Goal: Understand process/instructions

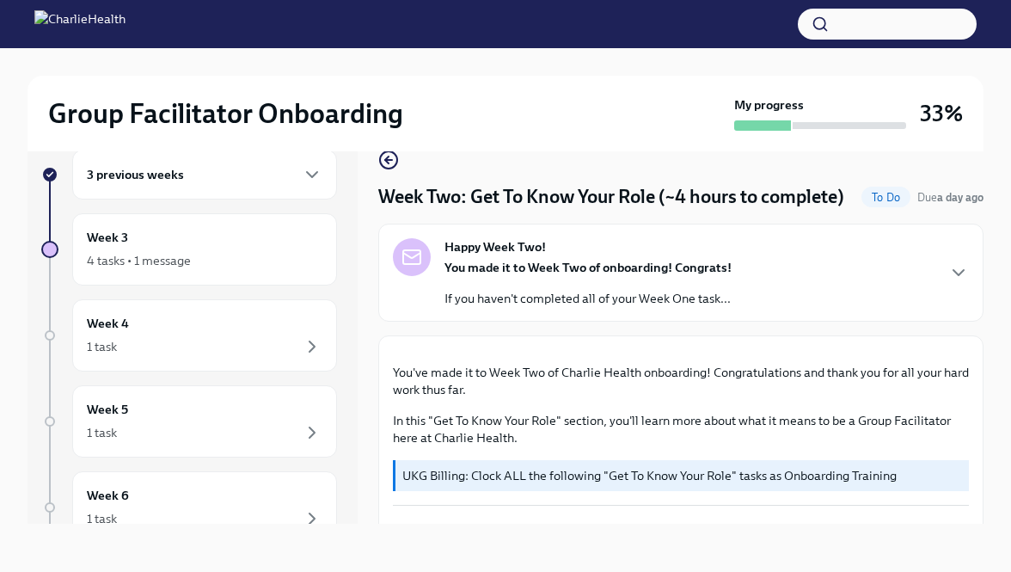
scroll to position [825, 0]
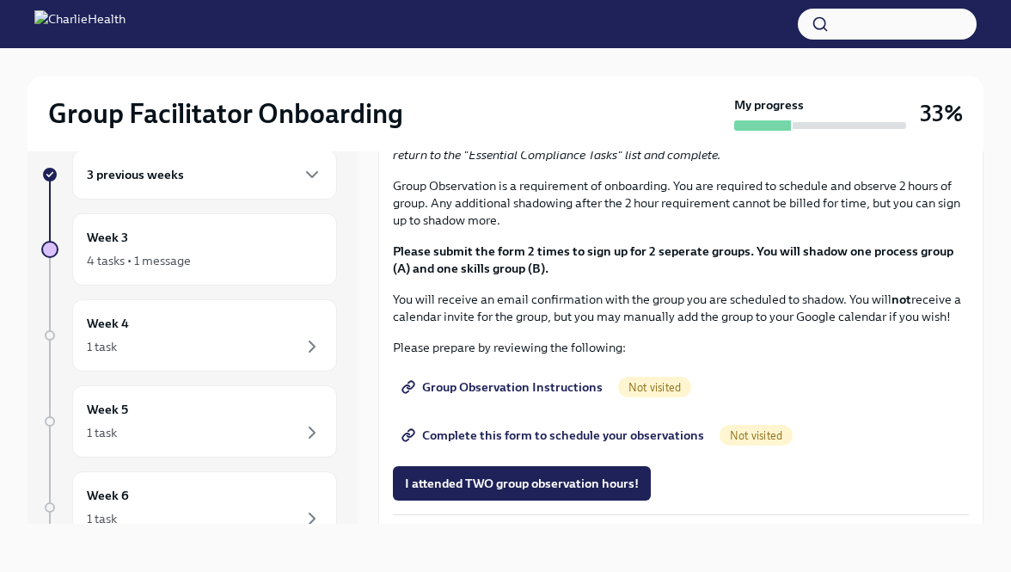
click at [534, 58] on span "I completed these three Docebo courses!" at bounding box center [521, 48] width 233 height 17
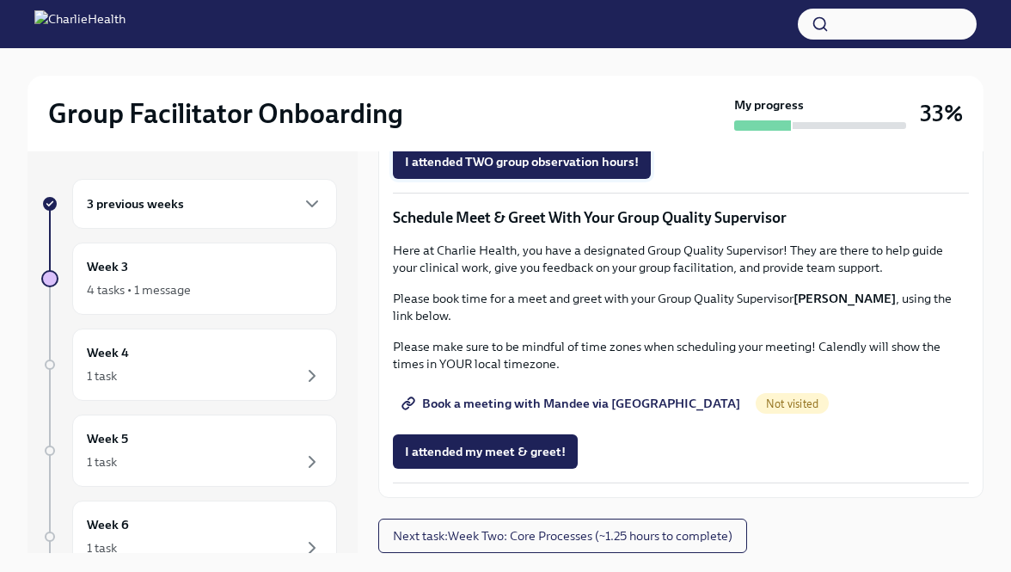
scroll to position [1327, 0]
click at [544, 74] on span "Group Observation Instructions" at bounding box center [504, 65] width 198 height 17
click at [464, 74] on span "Group Observation Instructions" at bounding box center [504, 65] width 198 height 17
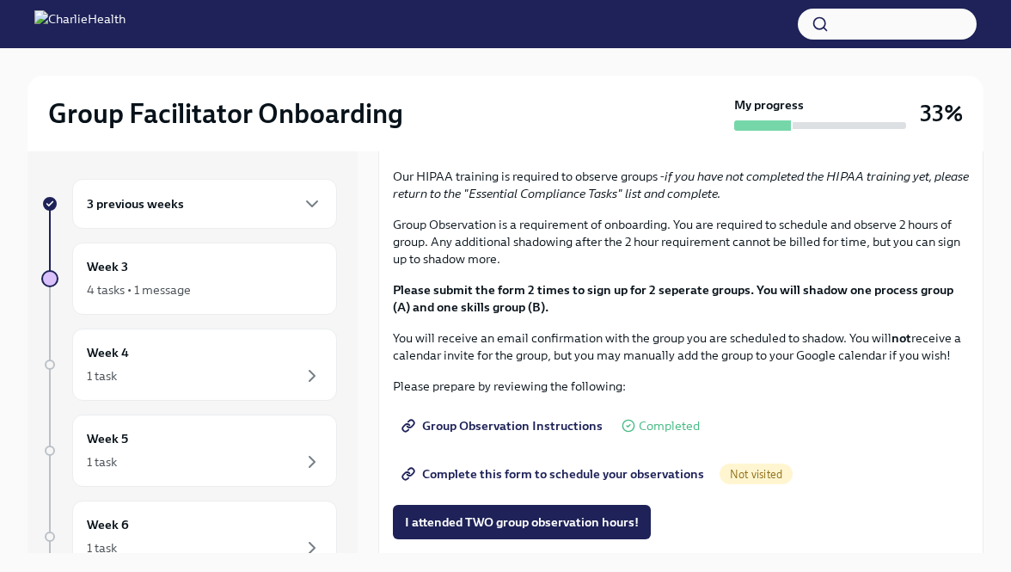
scroll to position [818, 0]
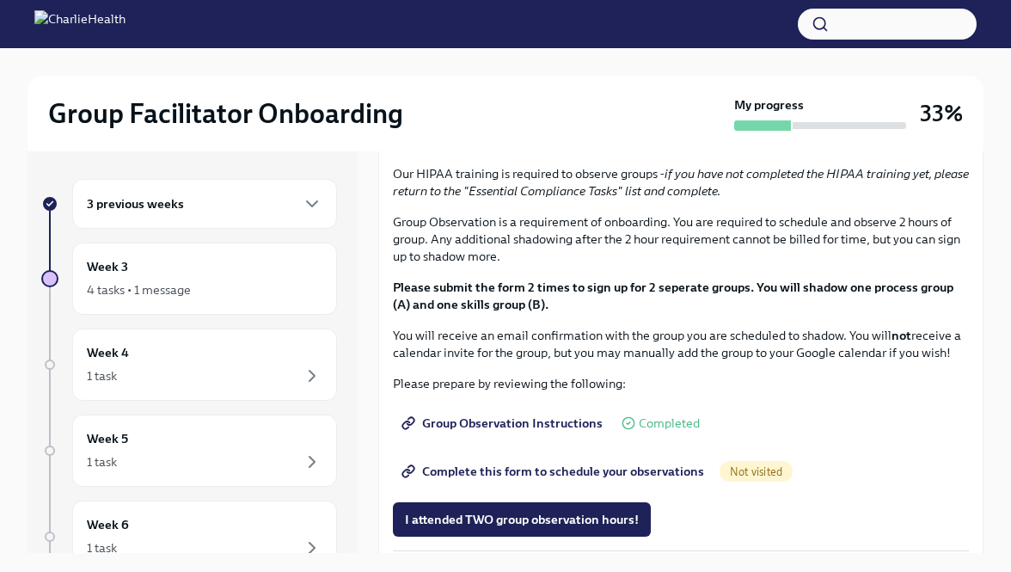
click at [451, 22] on strong "Click here to access your Docebo!" at bounding box center [503, 14] width 189 height 15
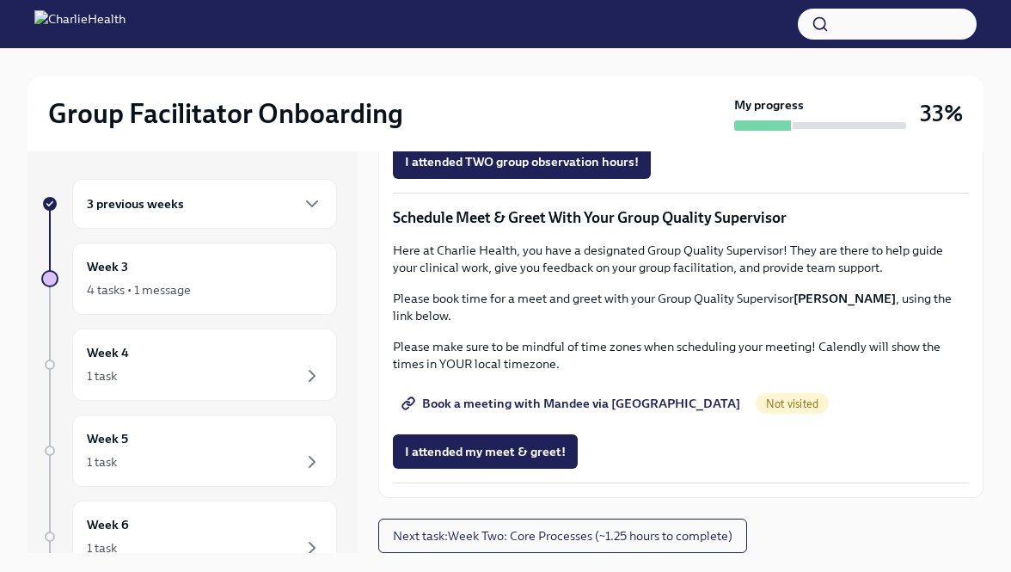
scroll to position [1279, 0]
click at [451, 122] on span "Complete this form to schedule your observations" at bounding box center [554, 113] width 299 height 17
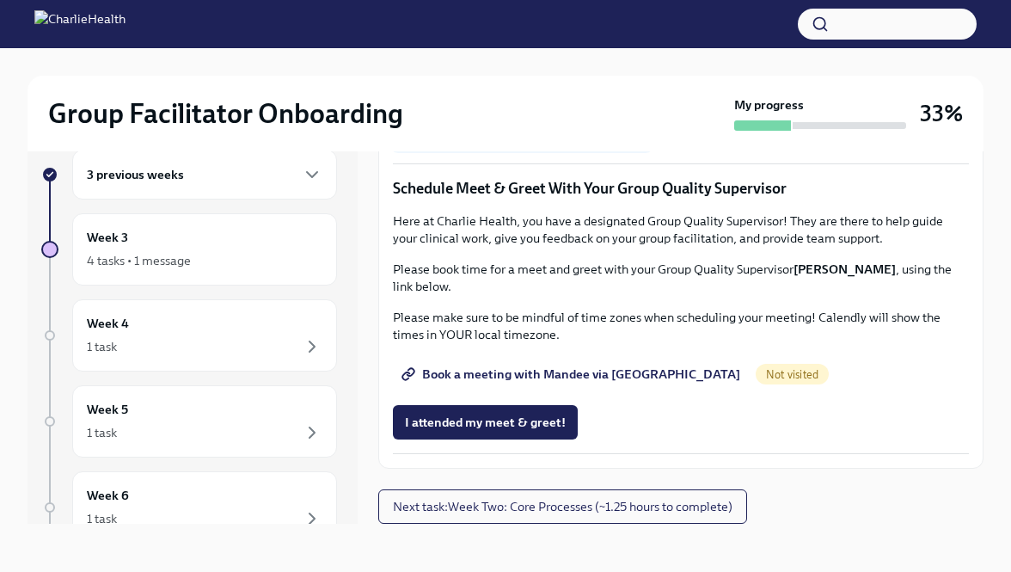
scroll to position [1607, 0]
click at [597, 374] on span "Book a meeting with Mandee via [GEOGRAPHIC_DATA]" at bounding box center [572, 373] width 335 height 17
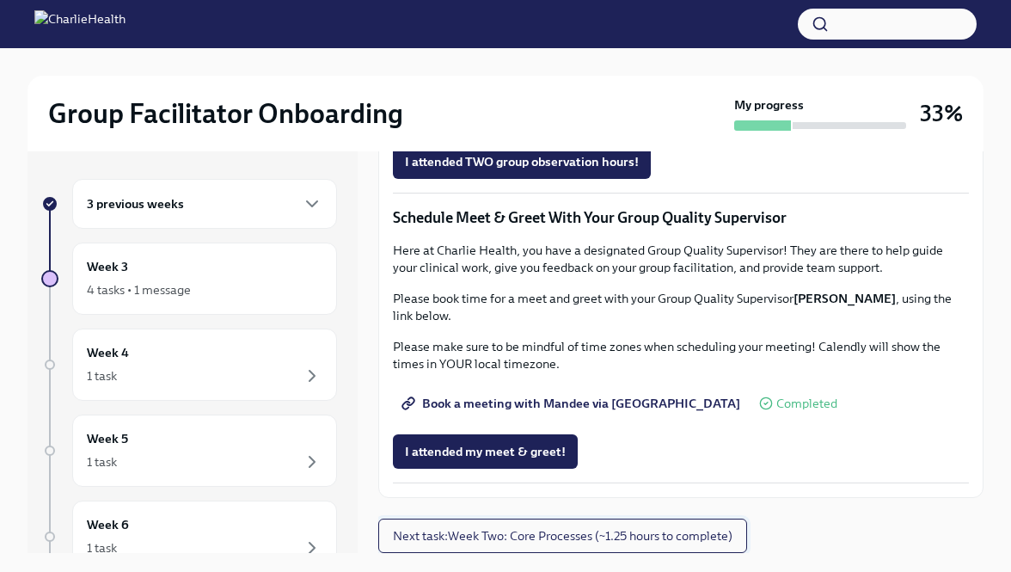
click at [532, 533] on span "Next task : Week Two: Core Processes (~1.25 hours to complete)" at bounding box center [563, 535] width 340 height 17
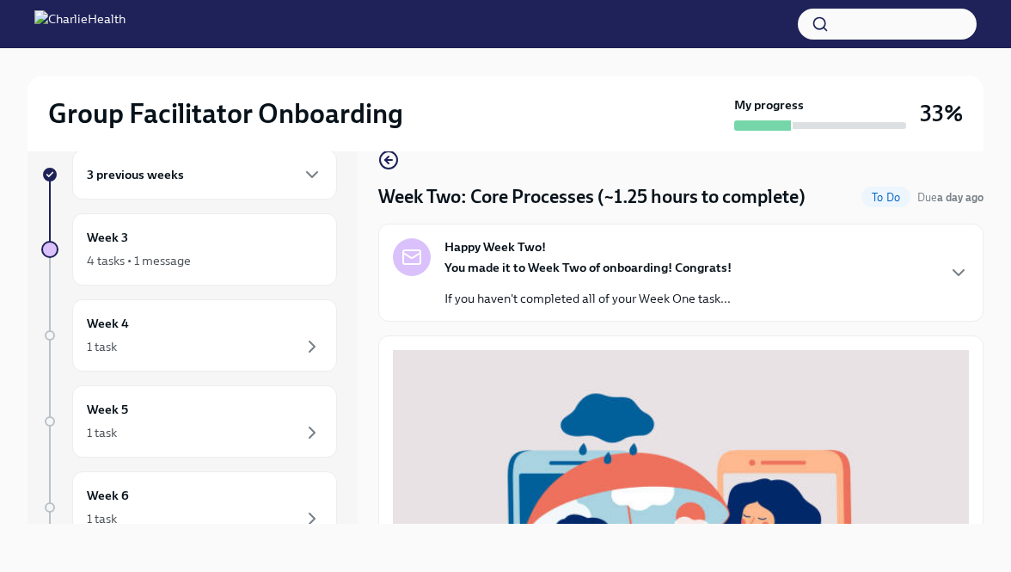
click at [537, 297] on p "If you haven't completed all of your Week One task..." at bounding box center [587, 298] width 287 height 17
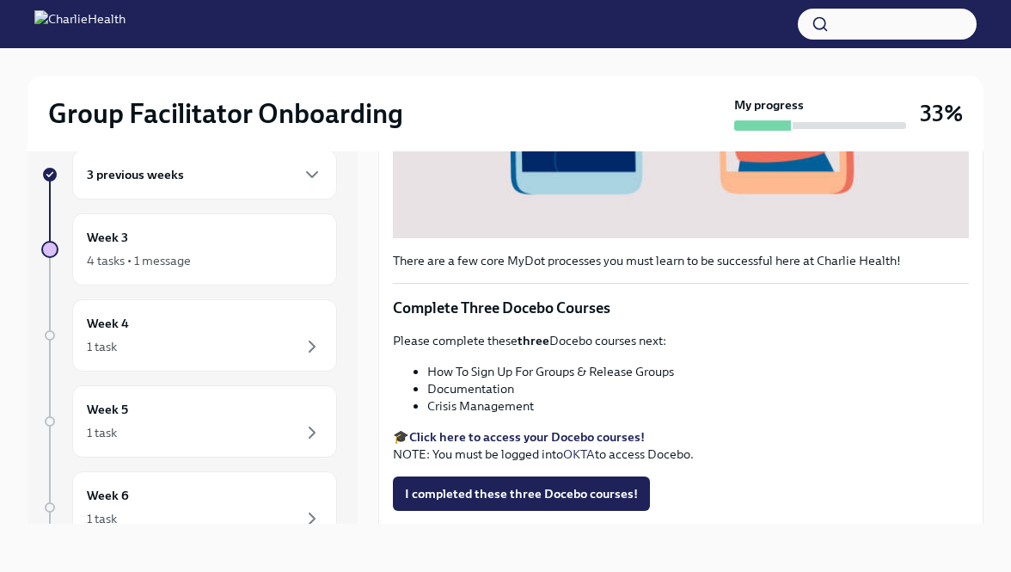
scroll to position [1164, 0]
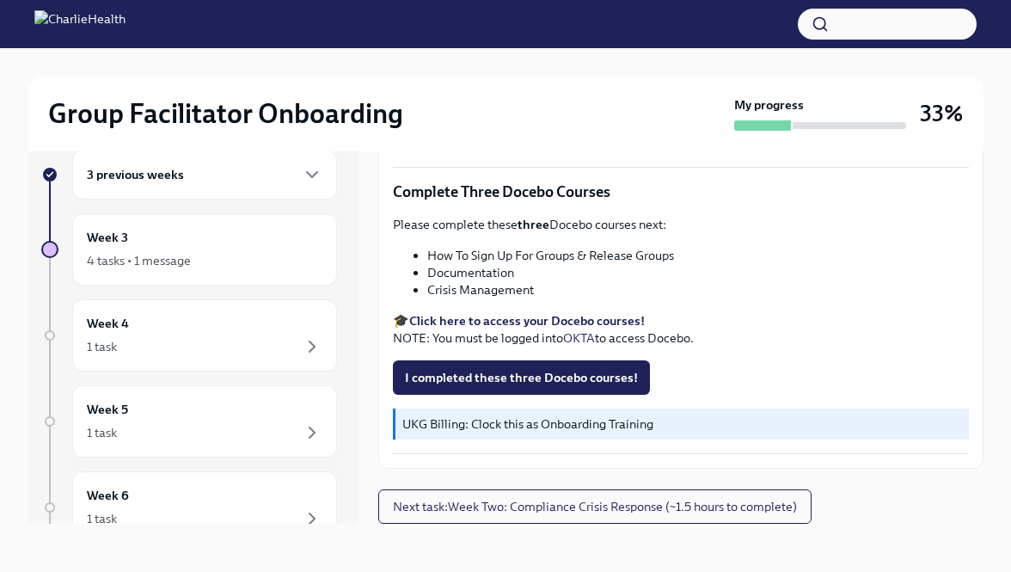
click at [452, 327] on strong "Click here to access your Docebo courses!" at bounding box center [527, 320] width 236 height 15
